Goal: Task Accomplishment & Management: Manage account settings

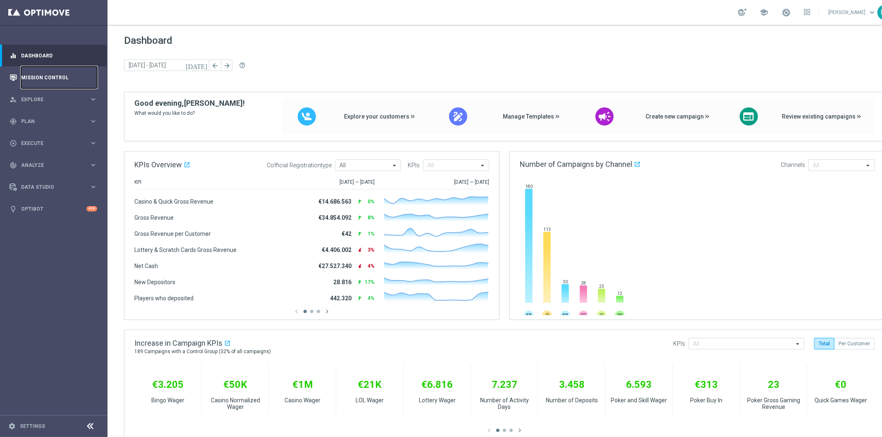
click at [31, 72] on link "Mission Control" at bounding box center [59, 78] width 76 height 22
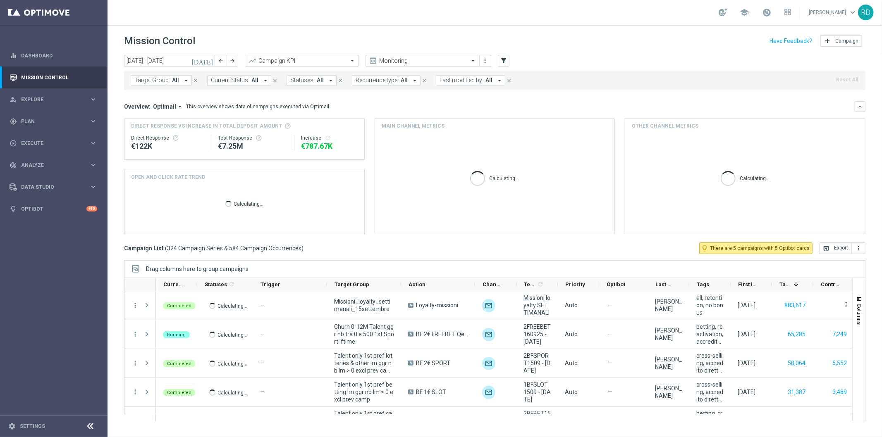
click at [208, 61] on icon "[DATE]" at bounding box center [202, 60] width 22 height 7
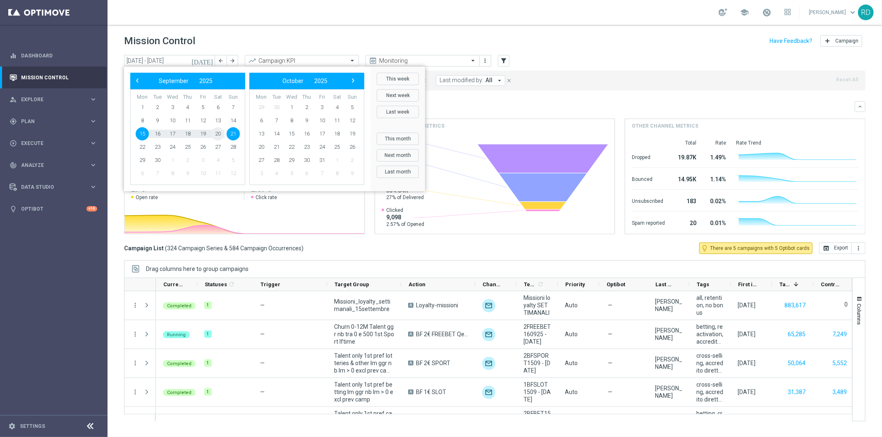
click at [218, 133] on span "20" at bounding box center [217, 133] width 13 height 13
type input "[DATE] - [DATE]"
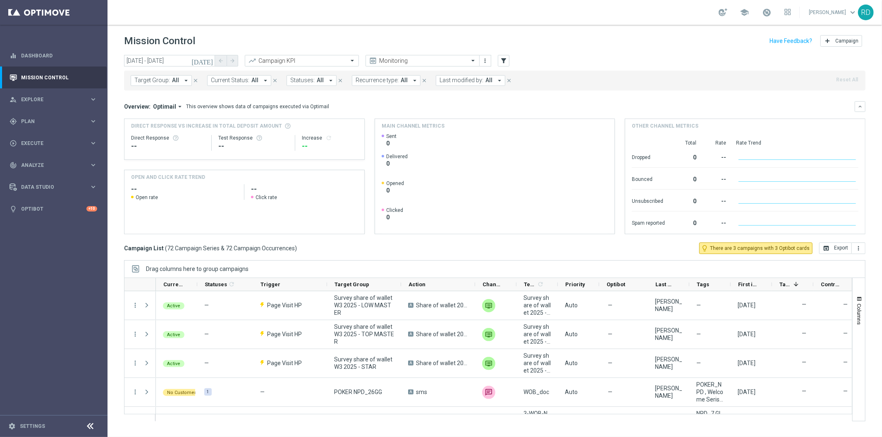
click at [485, 86] on button "Last modified by: All arrow_drop_down" at bounding box center [470, 80] width 69 height 11
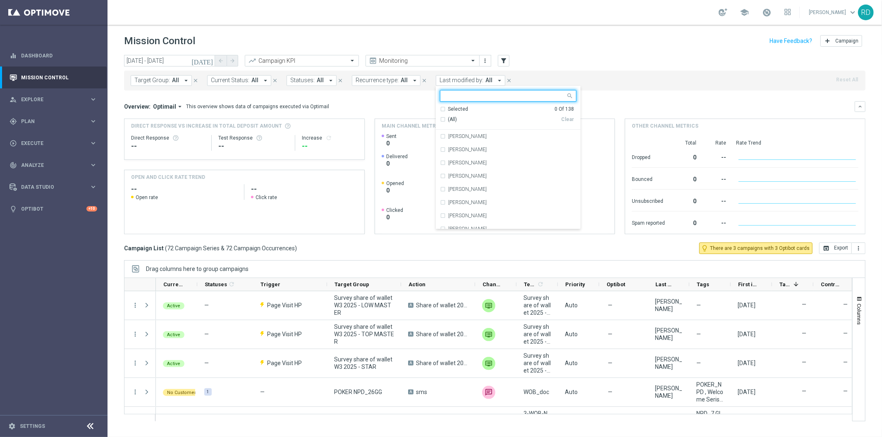
click at [468, 98] on input "text" at bounding box center [504, 96] width 121 height 7
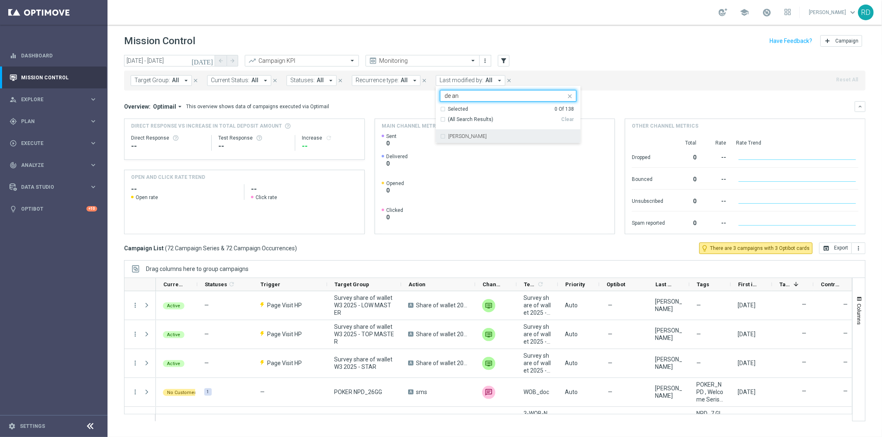
click at [455, 133] on div "[PERSON_NAME]" at bounding box center [508, 136] width 136 height 13
type input "de an"
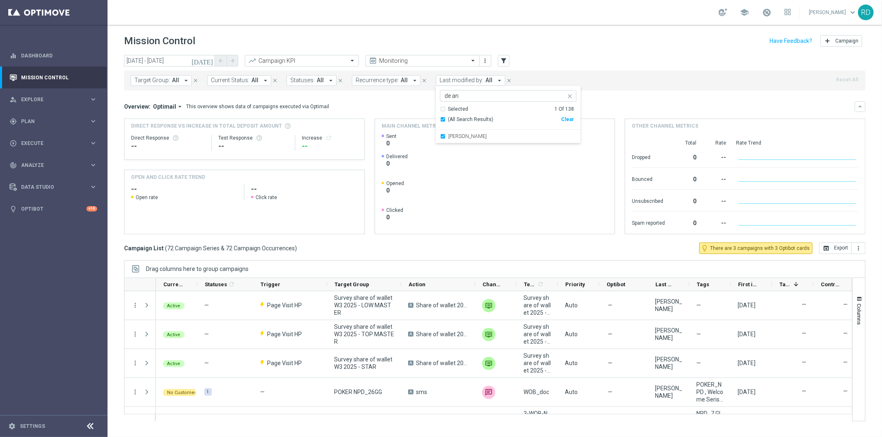
click at [574, 52] on header "Mission Control add Campaign" at bounding box center [494, 40] width 774 height 30
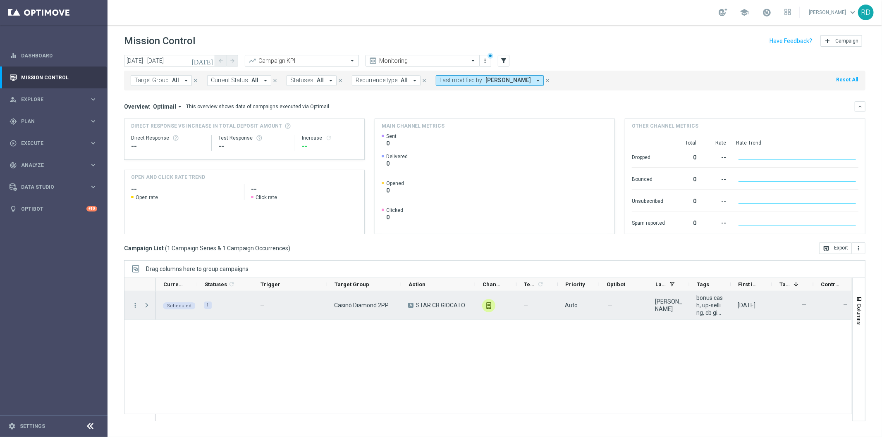
click at [130, 307] on div "more_vert" at bounding box center [131, 305] width 15 height 29
click at [132, 308] on icon "more_vert" at bounding box center [134, 305] width 7 height 7
click at [183, 310] on span "Campaign Details" at bounding box center [172, 311] width 42 height 6
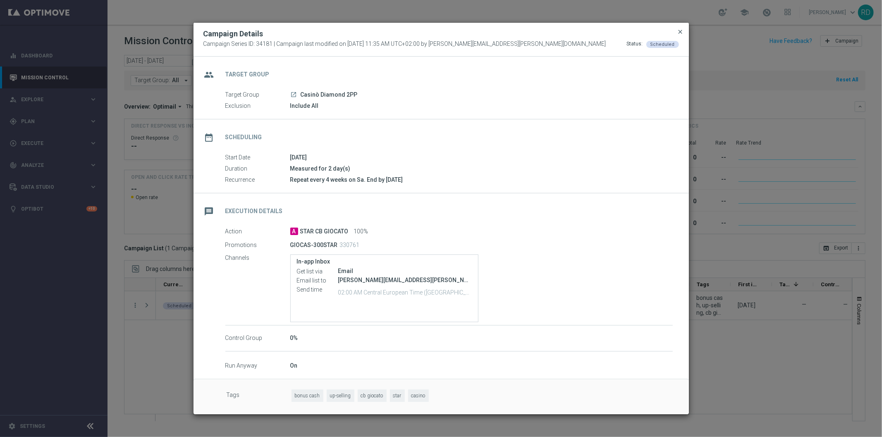
click at [680, 29] on span "close" at bounding box center [680, 32] width 7 height 7
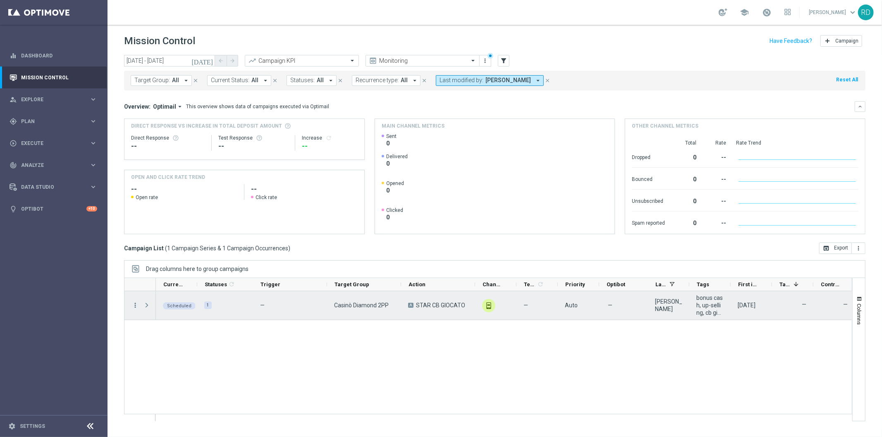
click at [136, 307] on icon "more_vert" at bounding box center [134, 305] width 7 height 7
click at [162, 373] on div "Edit" at bounding box center [189, 372] width 77 height 6
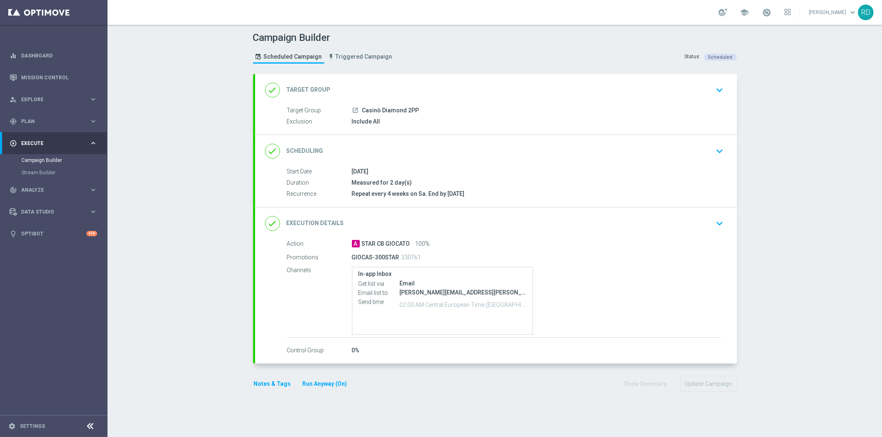
click at [268, 222] on icon "done" at bounding box center [272, 223] width 15 height 15
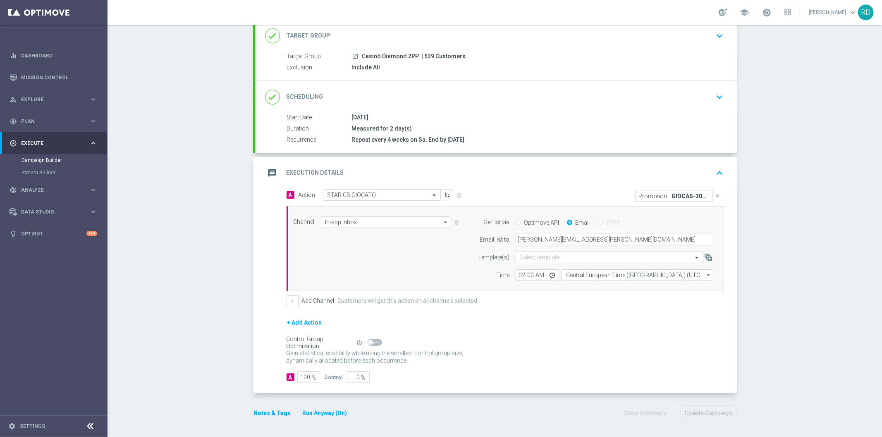
scroll to position [55, 0]
click at [530, 274] on input "02:00" at bounding box center [536, 275] width 43 height 12
click at [527, 274] on input "02:00" at bounding box center [536, 275] width 43 height 12
type input "02:30"
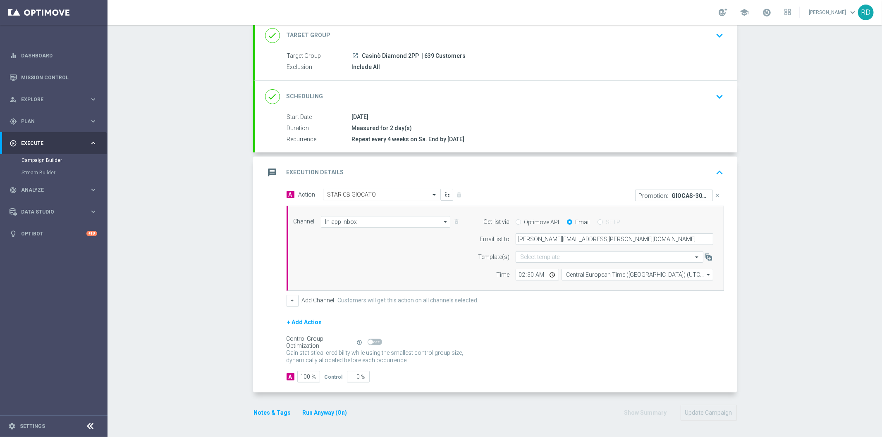
click at [536, 327] on div "+ Add Action" at bounding box center [504, 327] width 437 height 21
click at [705, 411] on button "Update Campaign" at bounding box center [708, 413] width 56 height 16
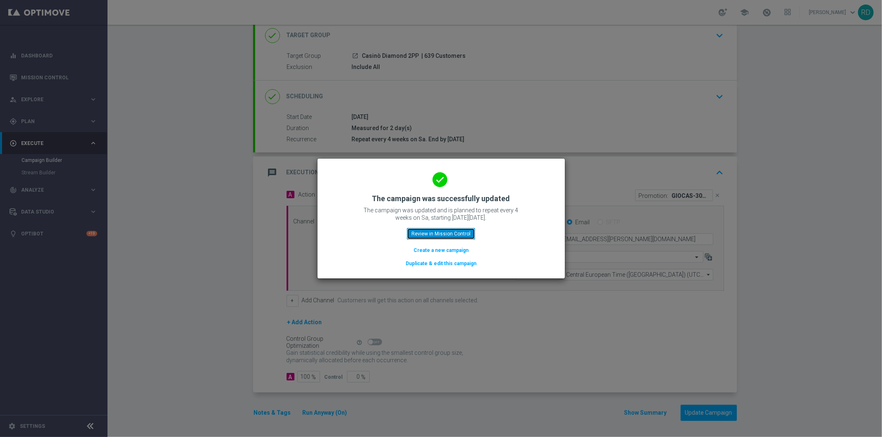
click at [428, 235] on button "Review in Mission Control" at bounding box center [441, 234] width 68 height 12
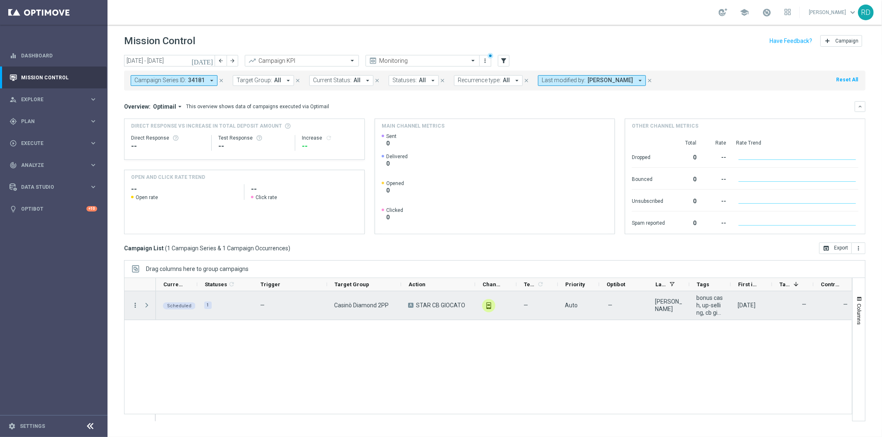
click at [135, 305] on icon "more_vert" at bounding box center [134, 305] width 7 height 7
click at [179, 382] on div "Delete" at bounding box center [189, 384] width 77 height 6
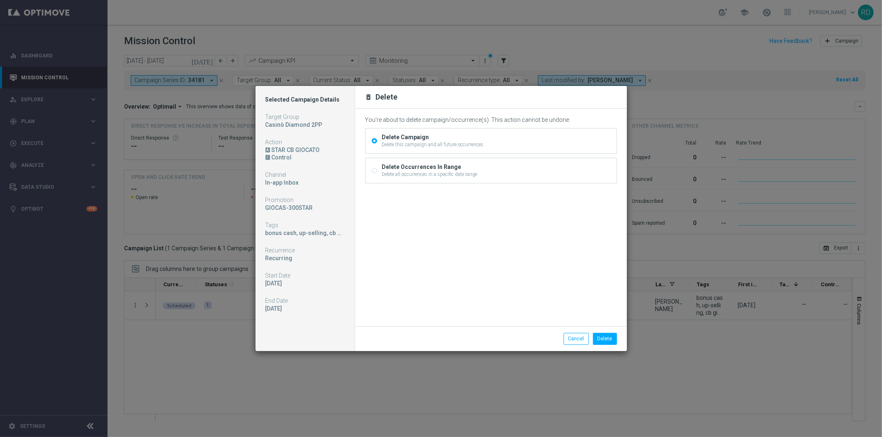
click at [470, 168] on div "Delete Occurrences In Range" at bounding box center [429, 166] width 95 height 7
click at [377, 169] on input "Delete Occurrences In Range Delete all occurrences in a specific date range" at bounding box center [374, 171] width 5 height 5
radio input "true"
radio input "false"
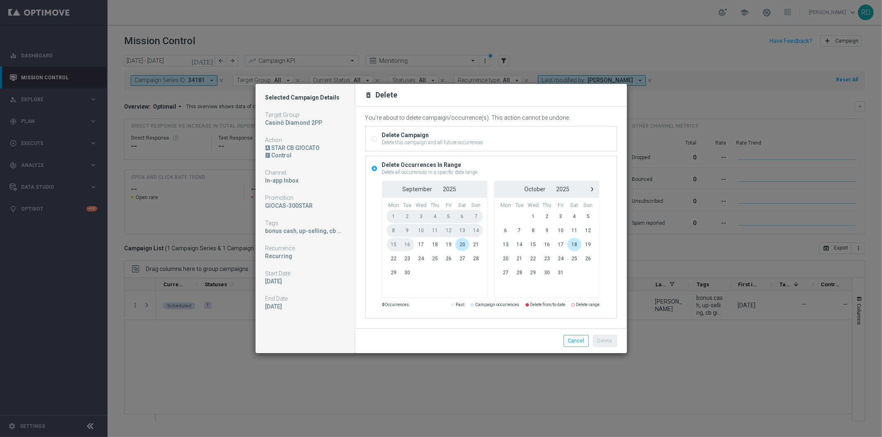
click at [511, 384] on modal-container "Selected Campaign Details Target Group Casinò Diamond 2PP Action A STAR CB GIOC…" at bounding box center [441, 218] width 882 height 437
click at [575, 345] on button "Cancel" at bounding box center [575, 341] width 25 height 12
